Goal: Information Seeking & Learning: Understand process/instructions

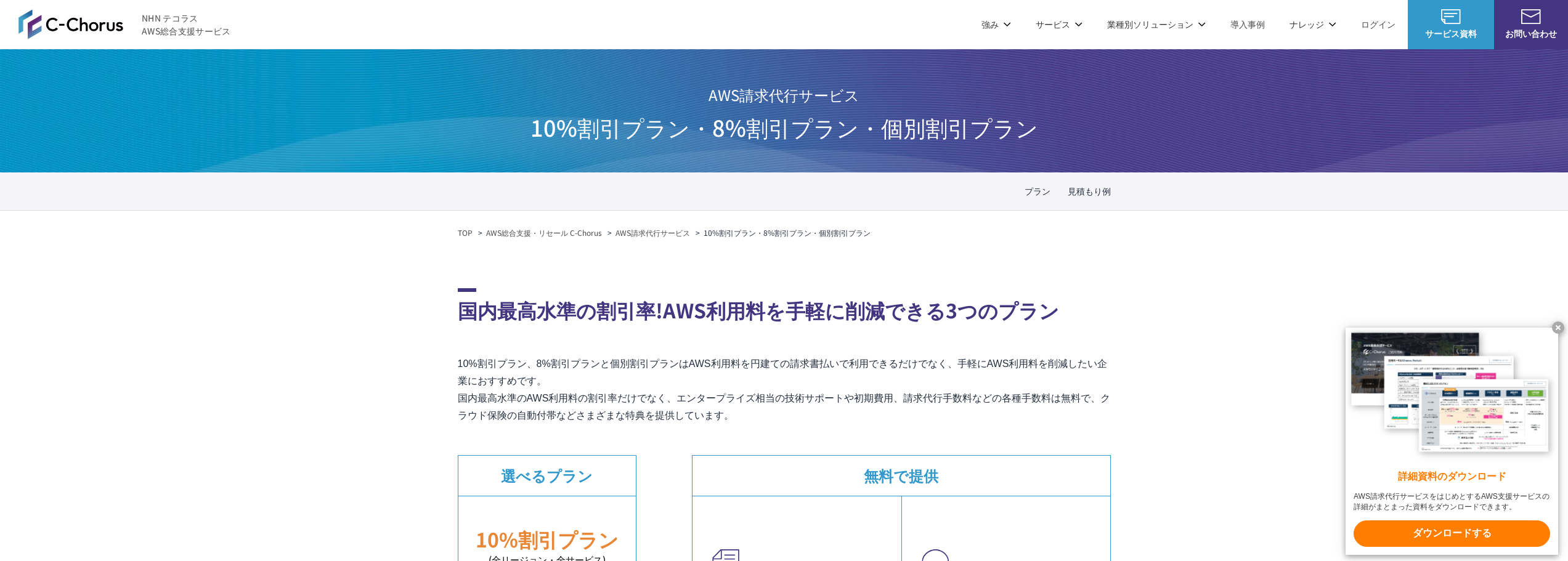
click at [1098, 195] on link "見積もり例" at bounding box center [1089, 191] width 43 height 13
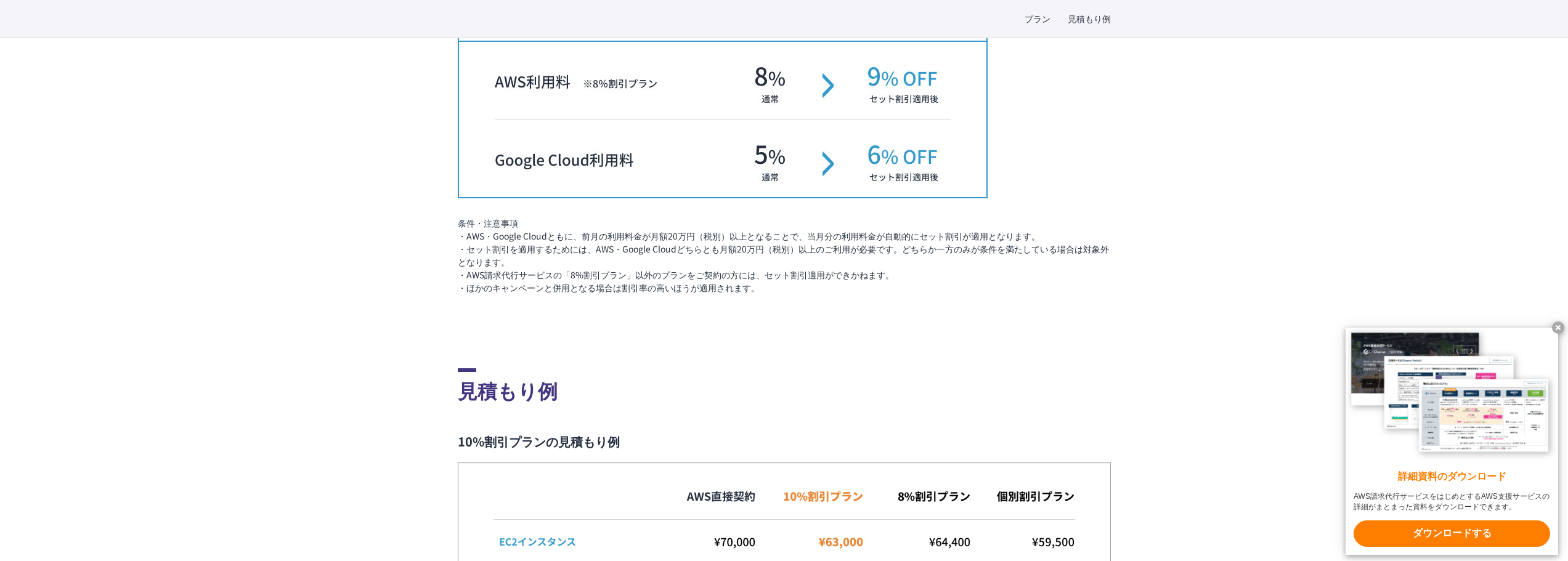
scroll to position [2371, 0]
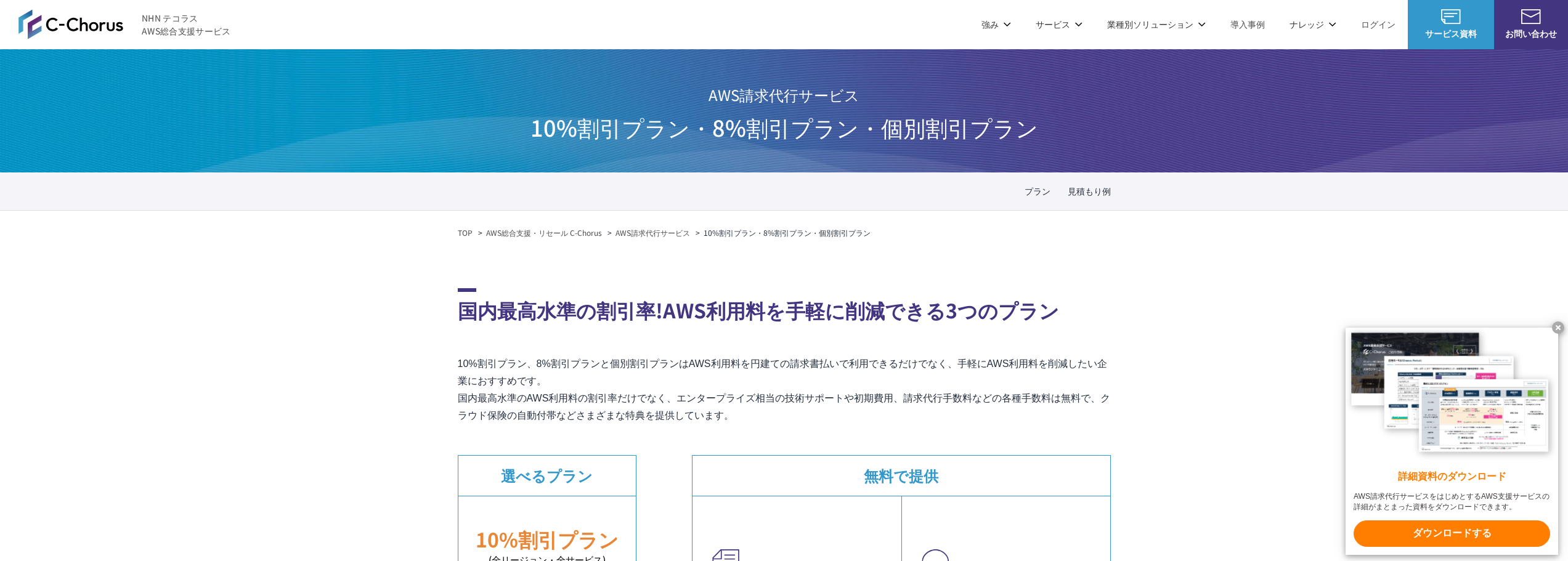
click at [1556, 328] on x-t at bounding box center [1558, 327] width 12 height 12
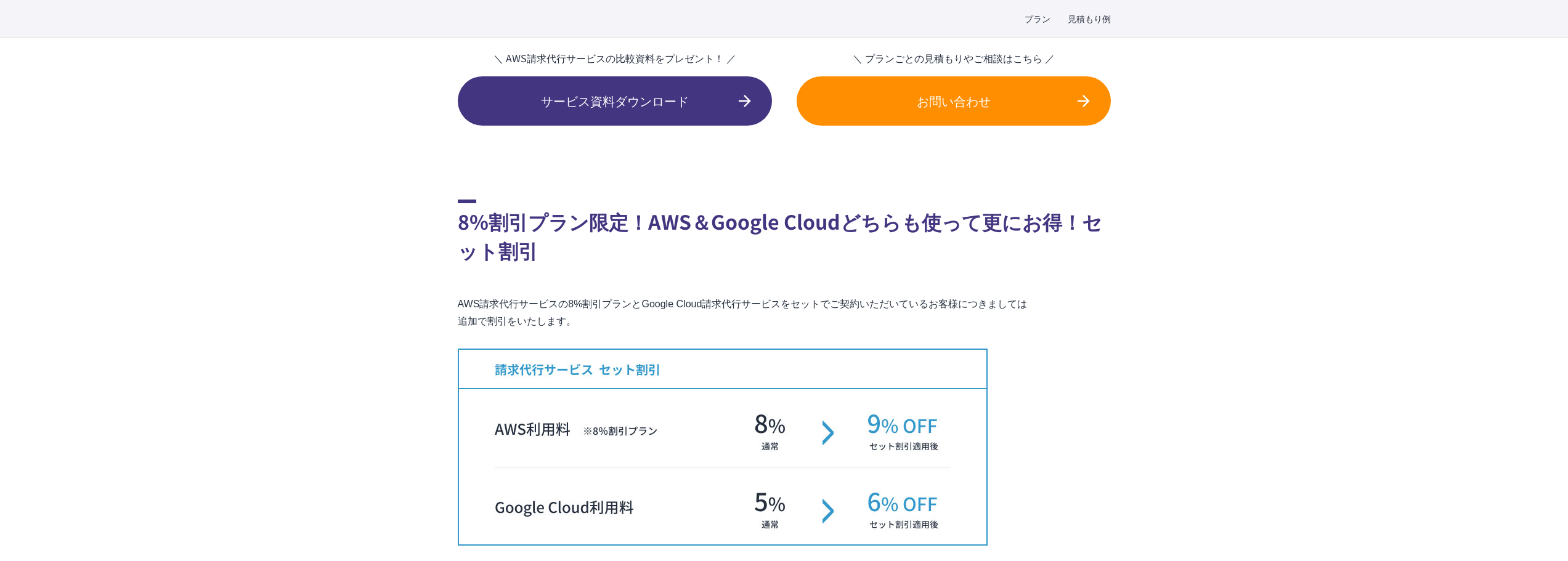
scroll to position [1970, 0]
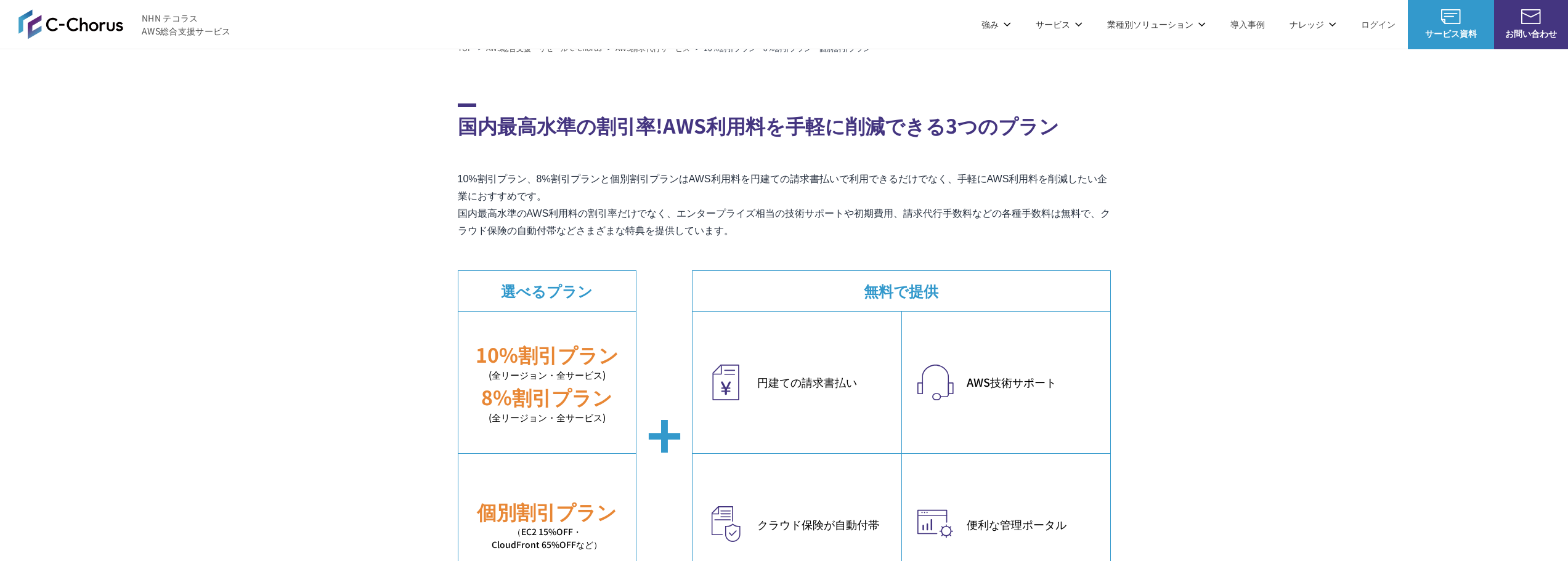
scroll to position [0, 0]
